Goal: Navigation & Orientation: Find specific page/section

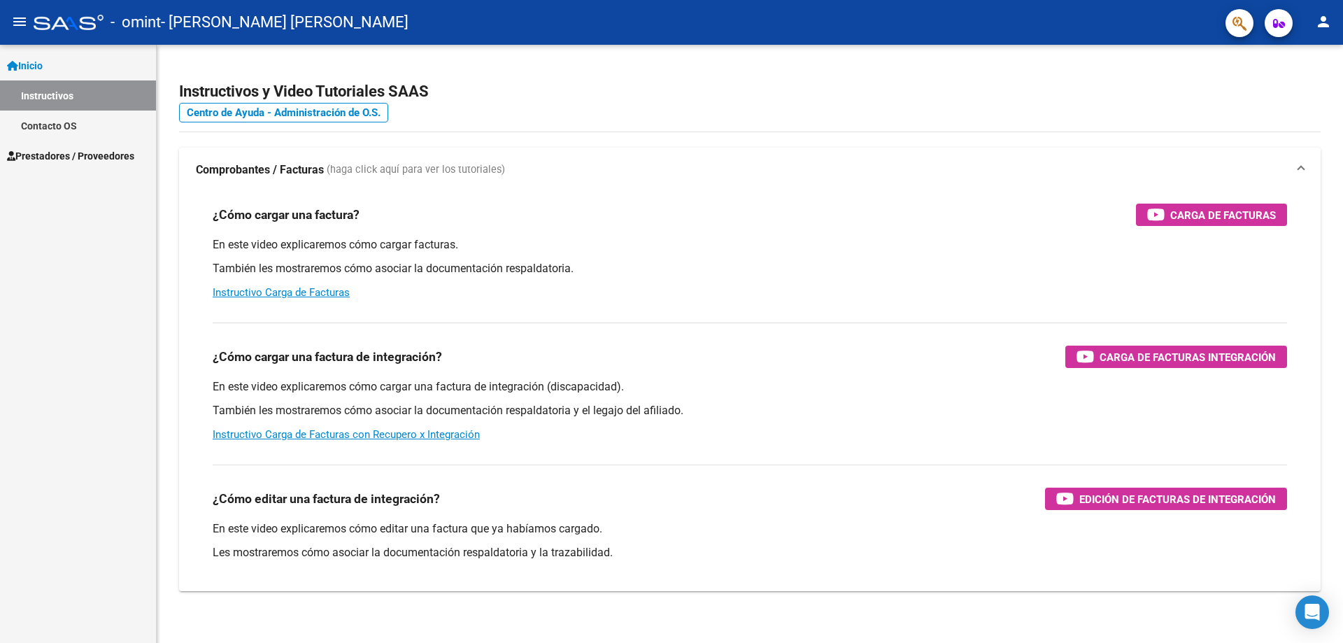
click at [73, 156] on span "Prestadores / Proveedores" at bounding box center [70, 155] width 127 height 15
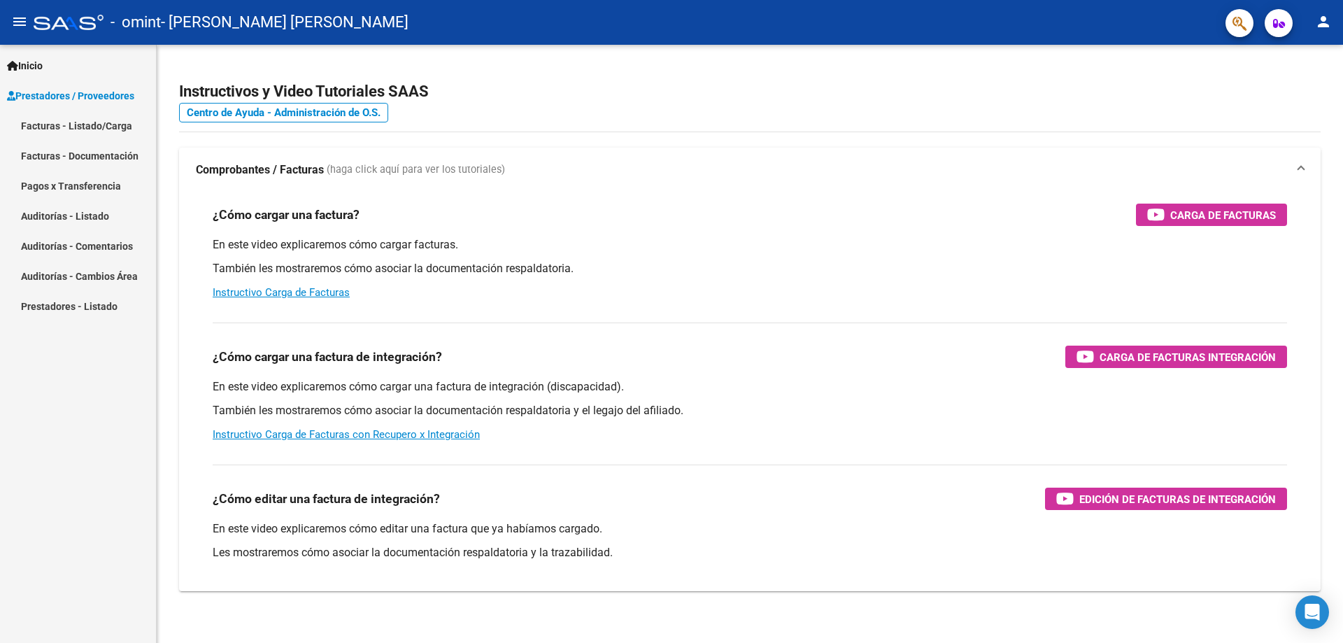
click at [69, 151] on link "Facturas - Documentación" at bounding box center [78, 156] width 156 height 30
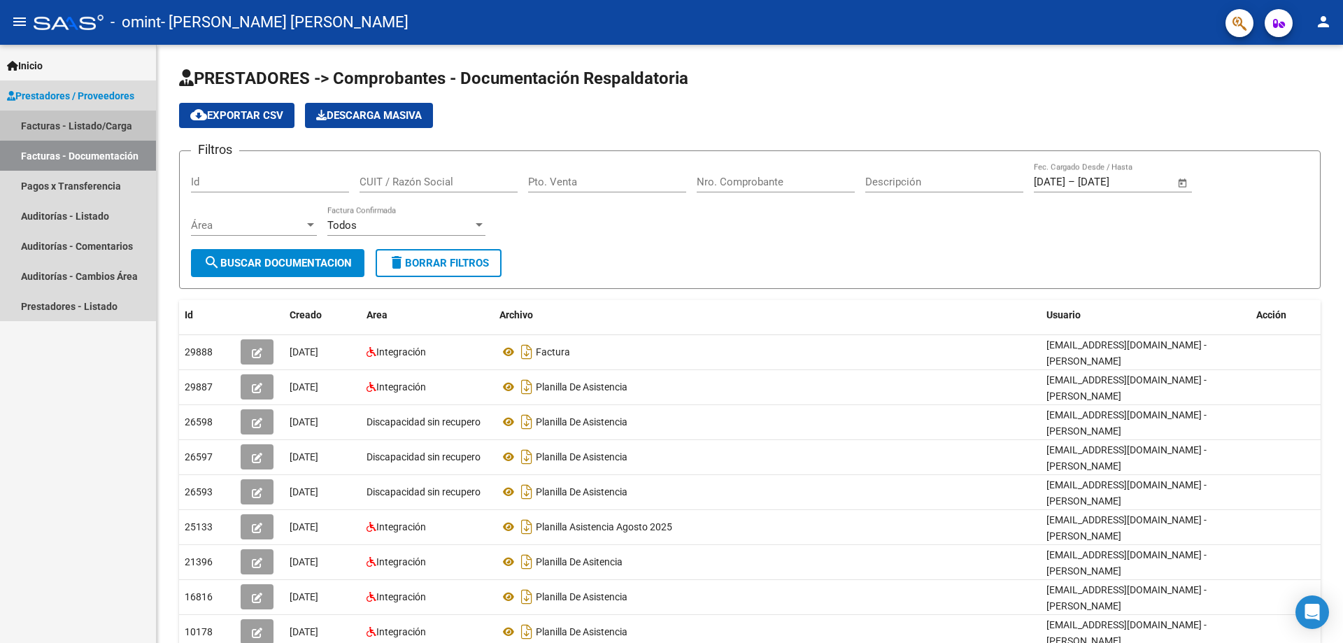
click at [96, 124] on link "Facturas - Listado/Carga" at bounding box center [78, 125] width 156 height 30
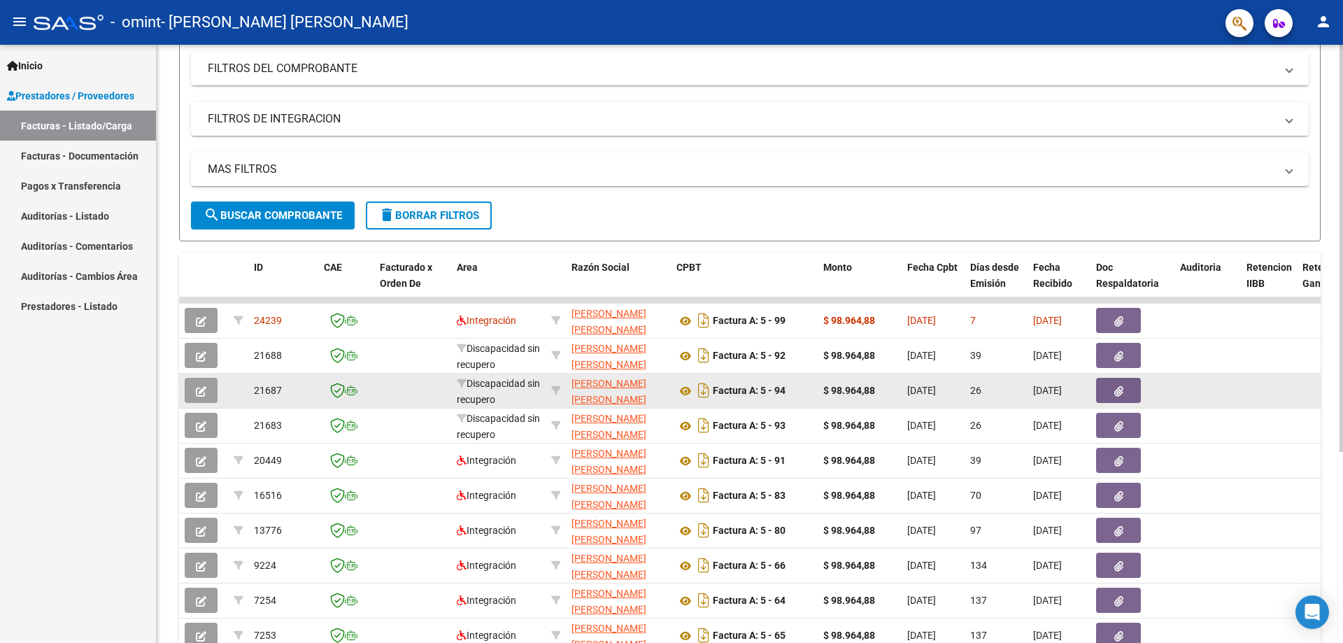
scroll to position [227, 0]
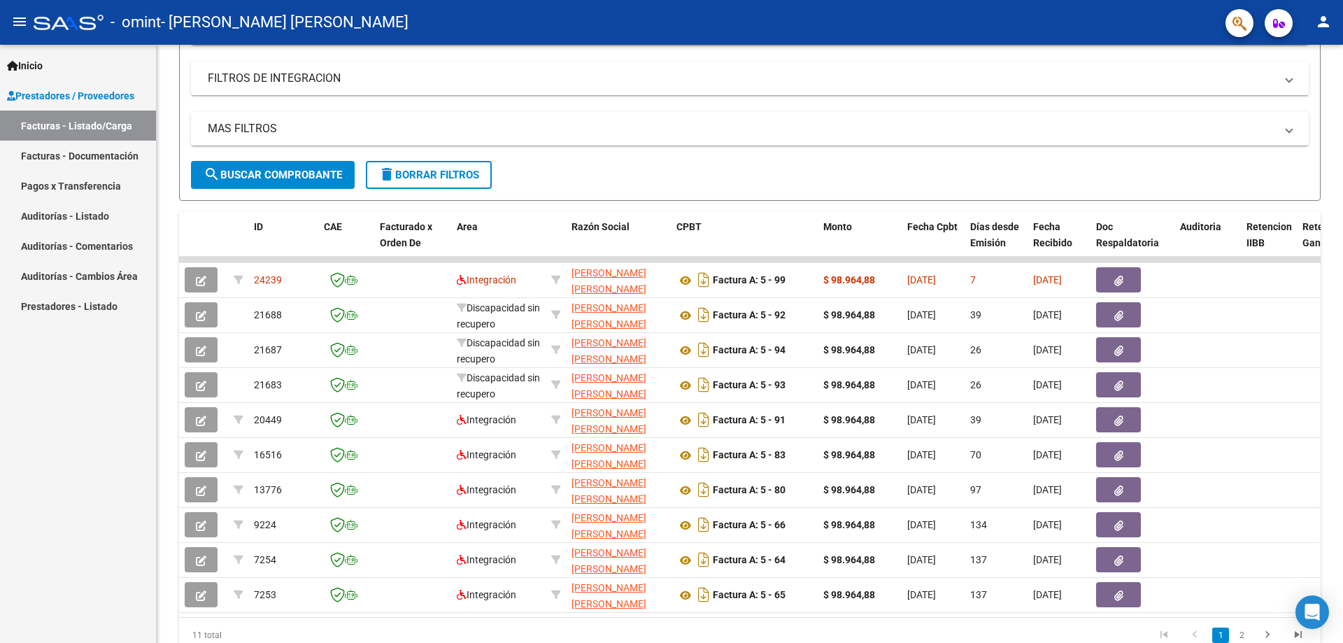
drag, startPoint x: 74, startPoint y: 185, endPoint x: 50, endPoint y: 208, distance: 33.1
click at [73, 185] on link "Pagos x Transferencia" at bounding box center [78, 186] width 156 height 30
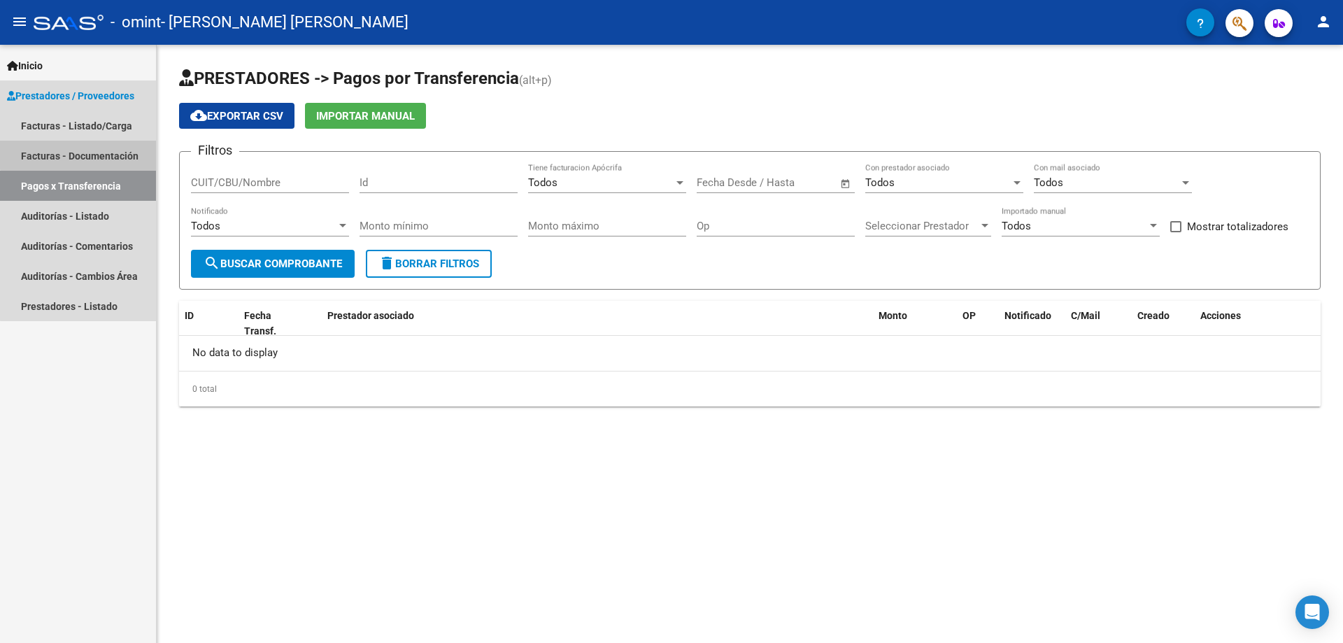
click at [103, 148] on link "Facturas - Documentación" at bounding box center [78, 156] width 156 height 30
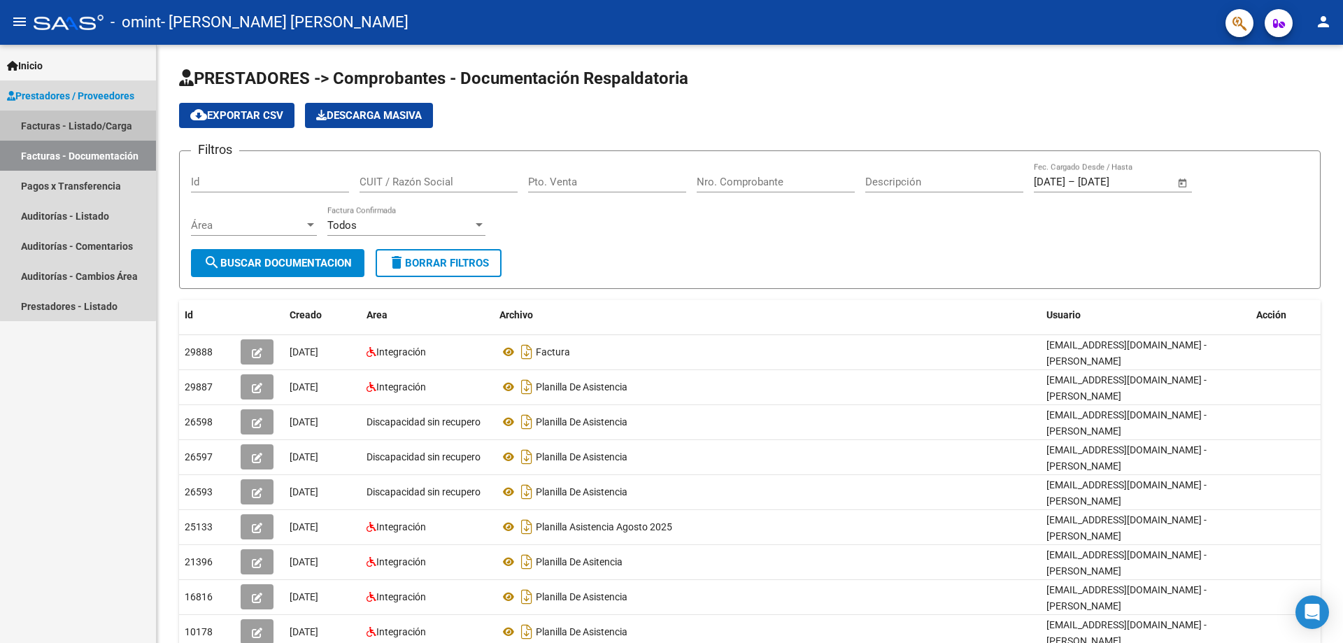
click at [78, 124] on link "Facturas - Listado/Carga" at bounding box center [78, 125] width 156 height 30
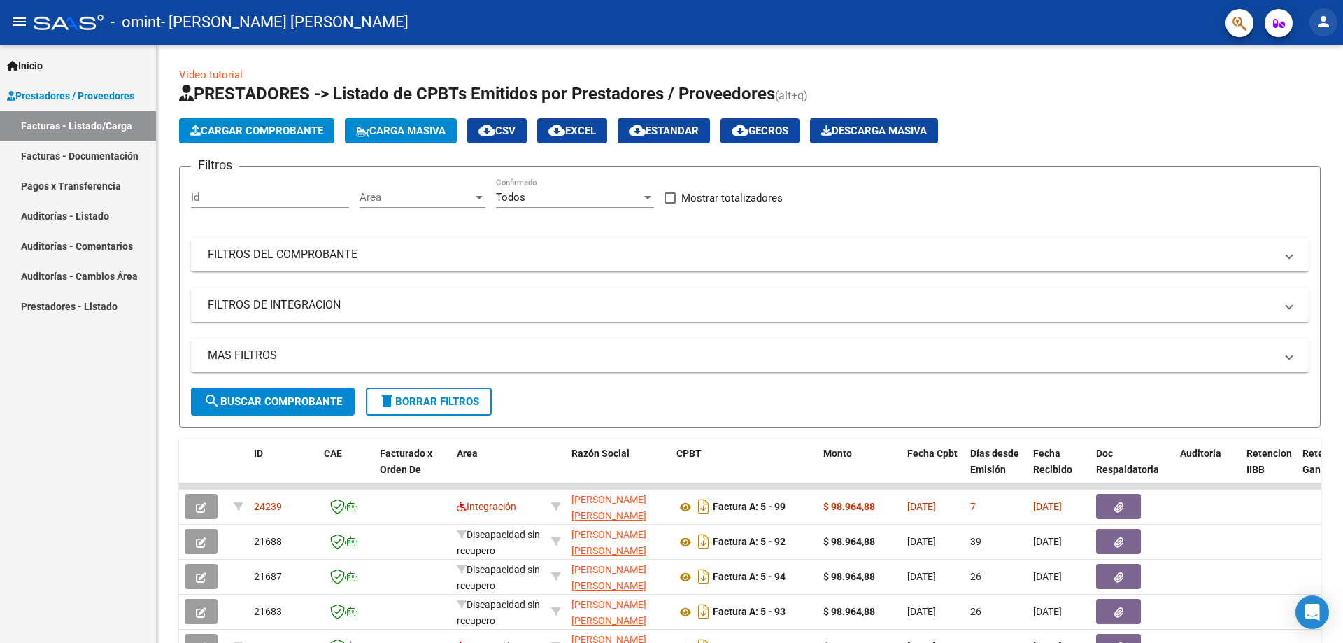
click at [1327, 20] on mat-icon "person" at bounding box center [1323, 21] width 17 height 17
click at [1296, 89] on button "exit_to_app Salir" at bounding box center [1294, 93] width 85 height 34
